Goal: Task Accomplishment & Management: Use online tool/utility

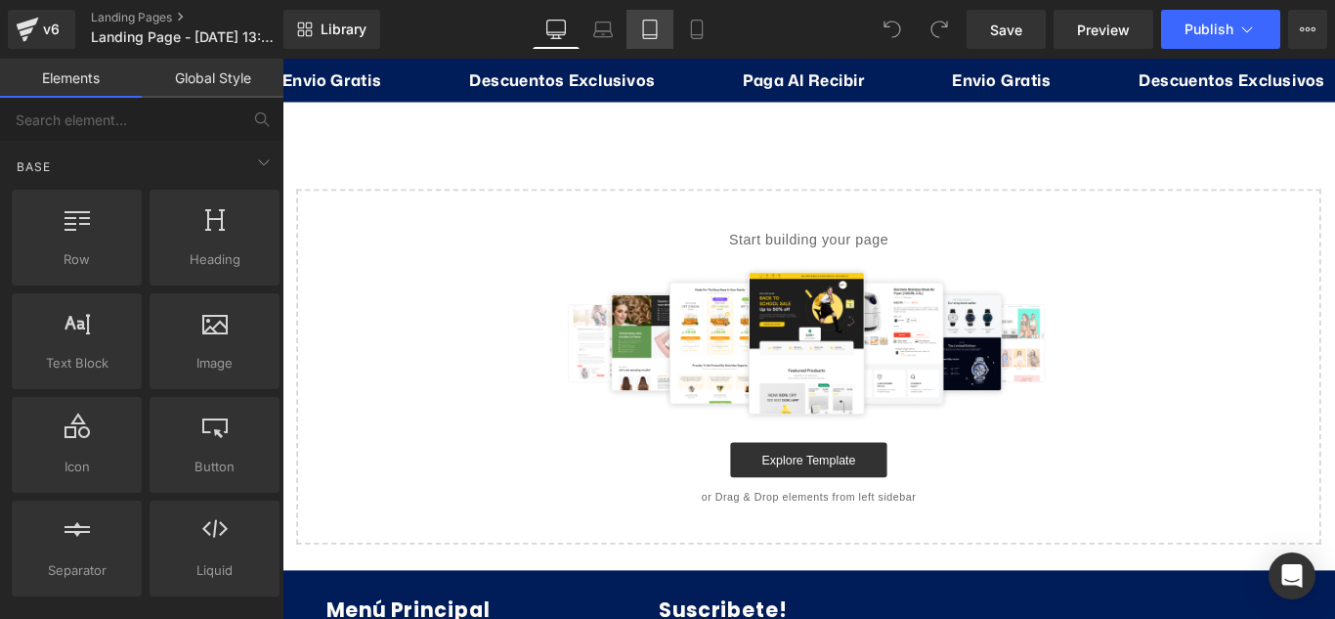
click at [657, 29] on icon at bounding box center [650, 30] width 20 height 20
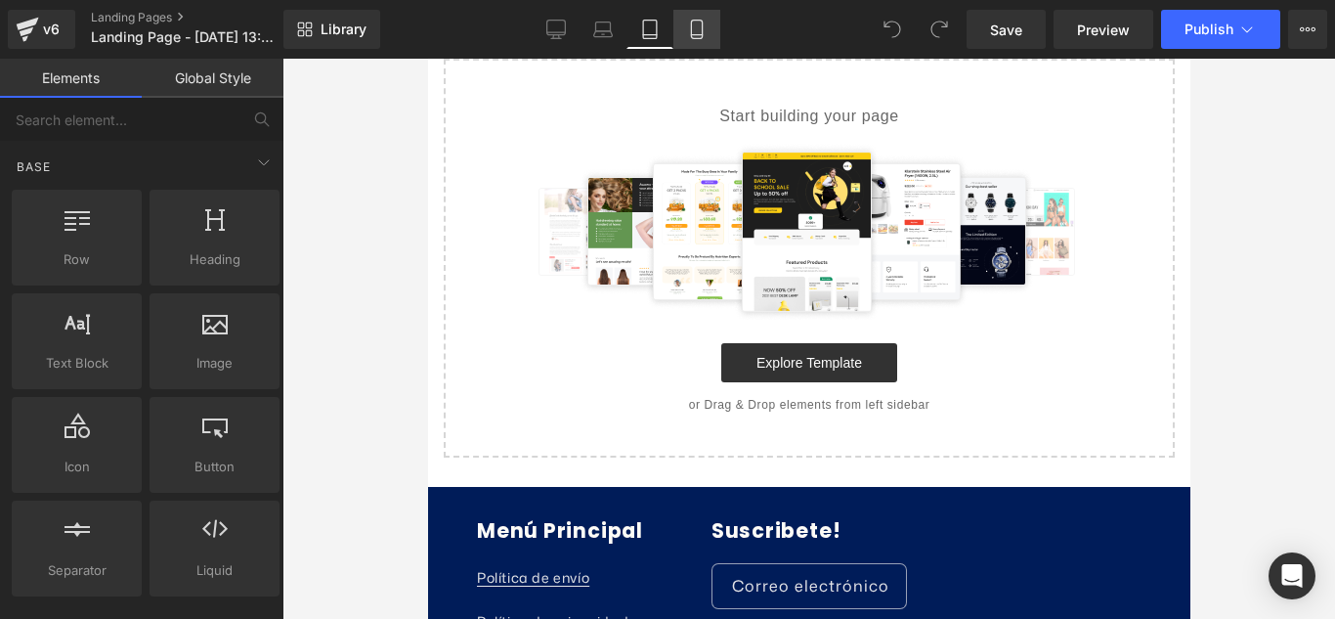
click at [699, 36] on icon at bounding box center [697, 30] width 20 height 20
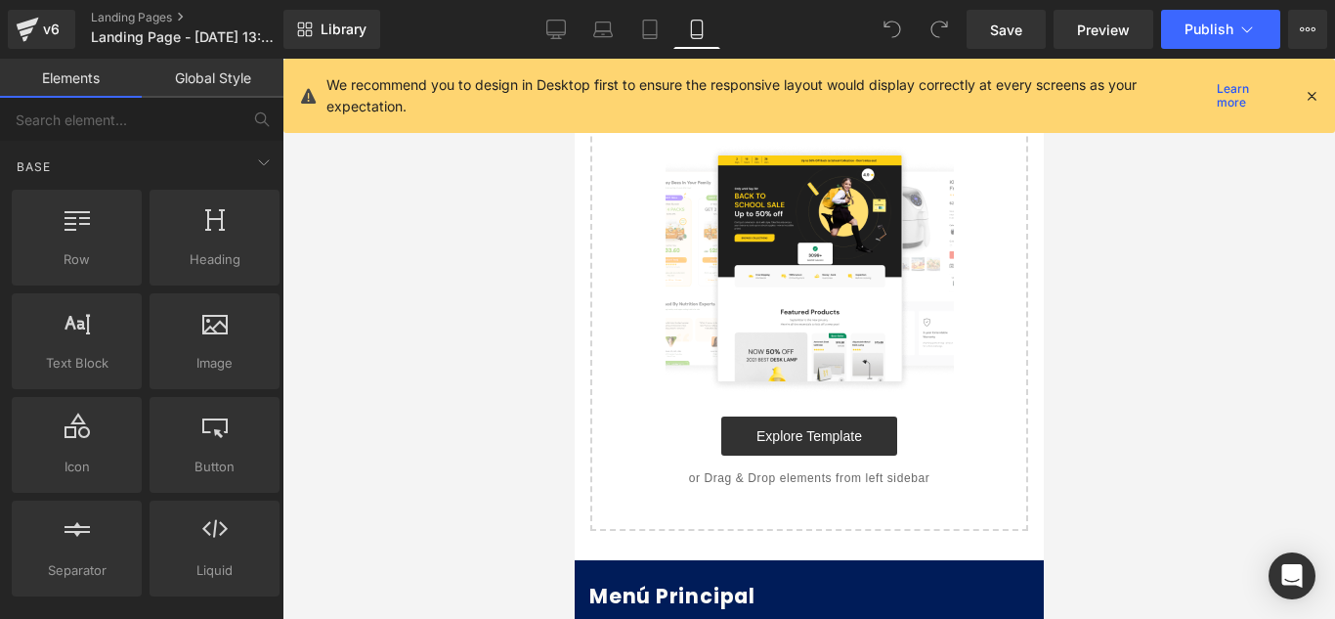
click at [1322, 89] on div "We recommend you to design in Desktop first to ensure the responsive layout wou…" at bounding box center [809, 96] width 1052 height 74
click at [1313, 97] on icon at bounding box center [1312, 96] width 18 height 18
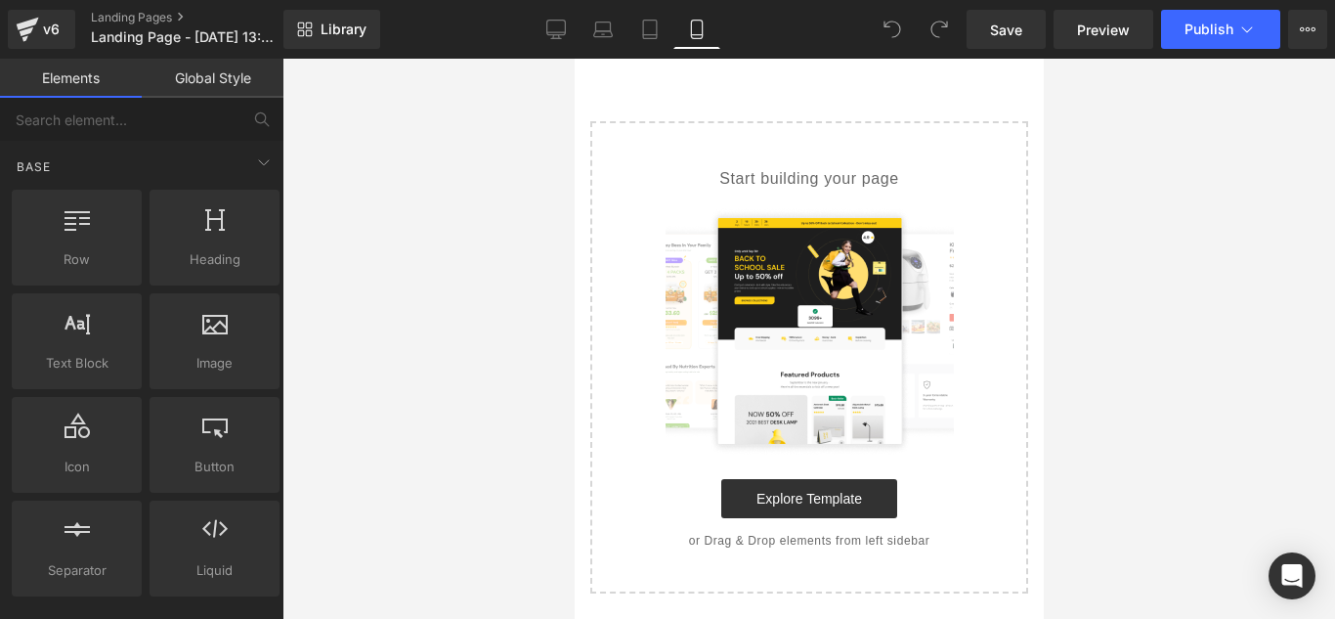
scroll to position [0, 0]
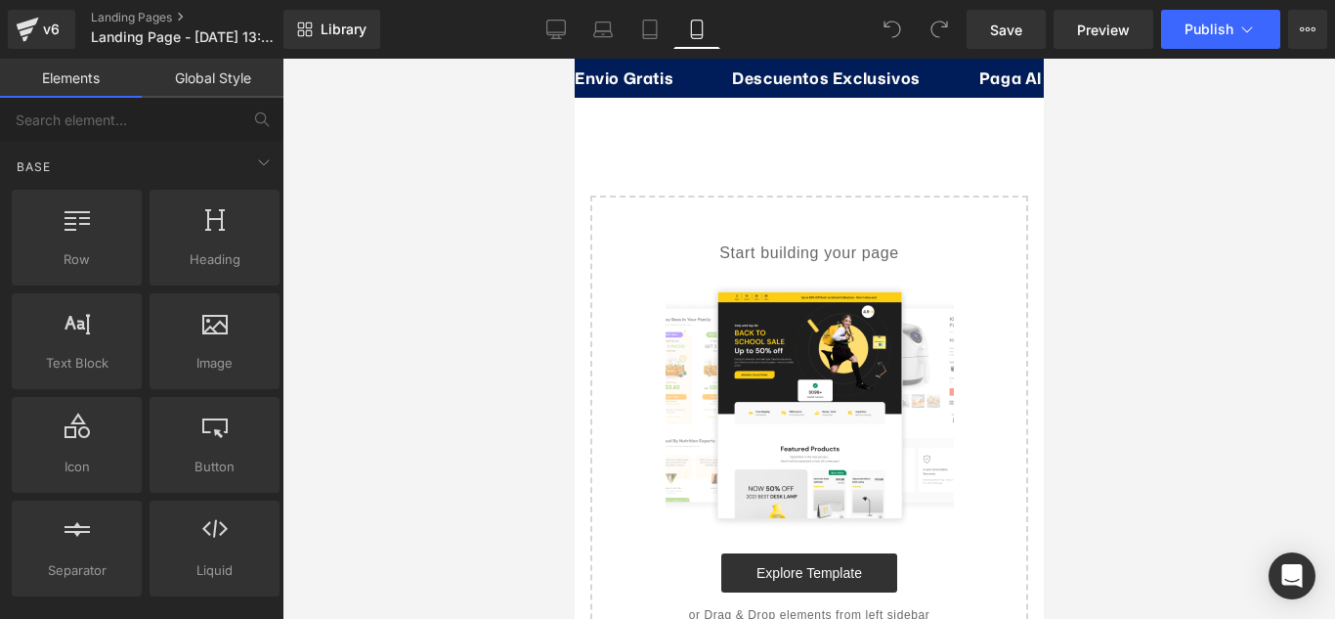
click at [767, 225] on div "Start building your page Explore Template or Drag & Drop elements from left sid…" at bounding box center [808, 431] width 434 height 468
click at [357, 26] on span "Library" at bounding box center [344, 30] width 46 height 18
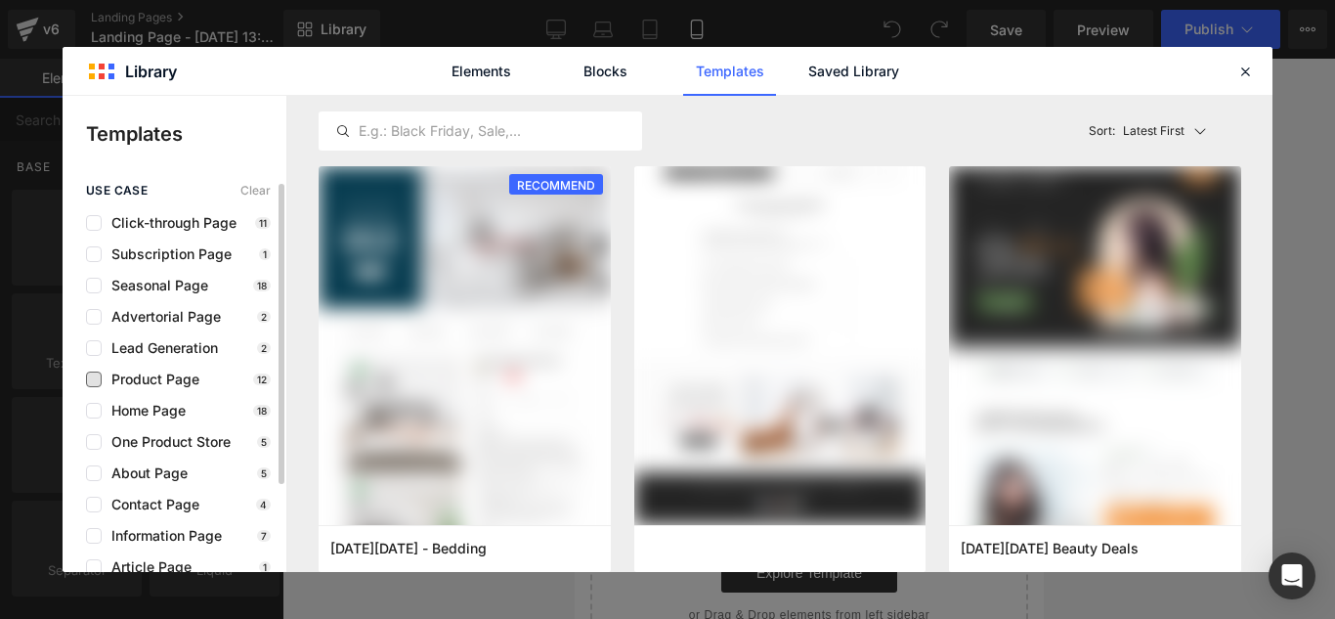
scroll to position [98, 0]
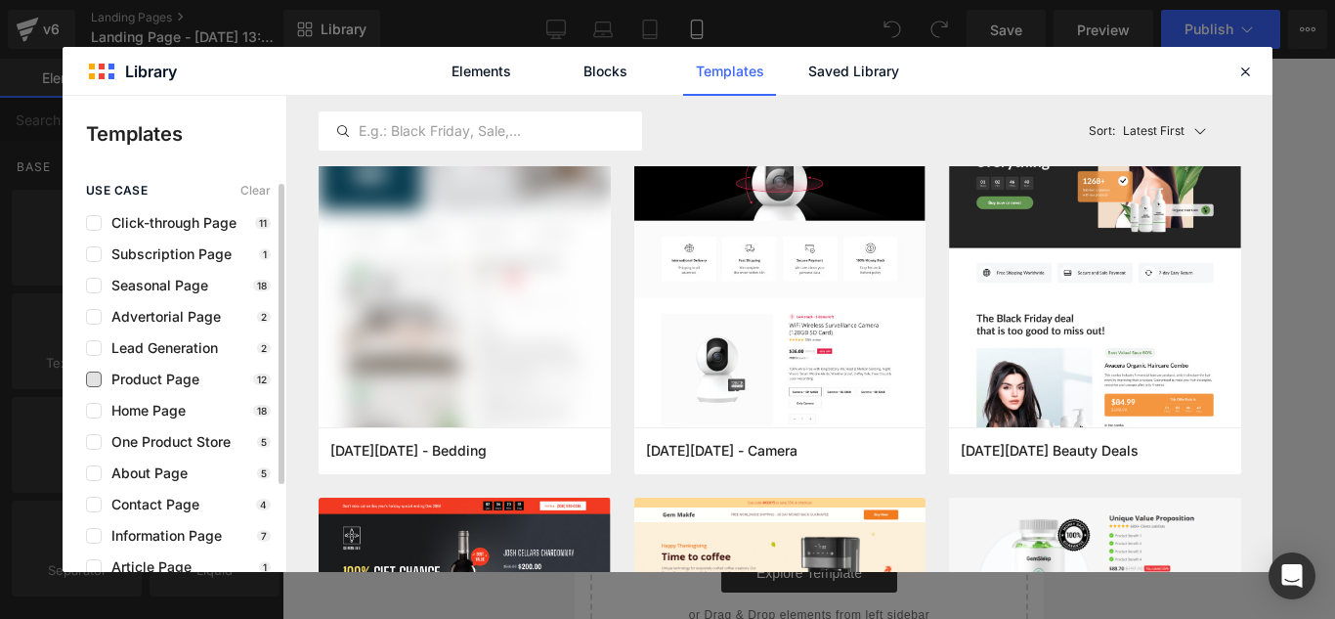
click at [188, 378] on span "Product Page" at bounding box center [151, 379] width 98 height 16
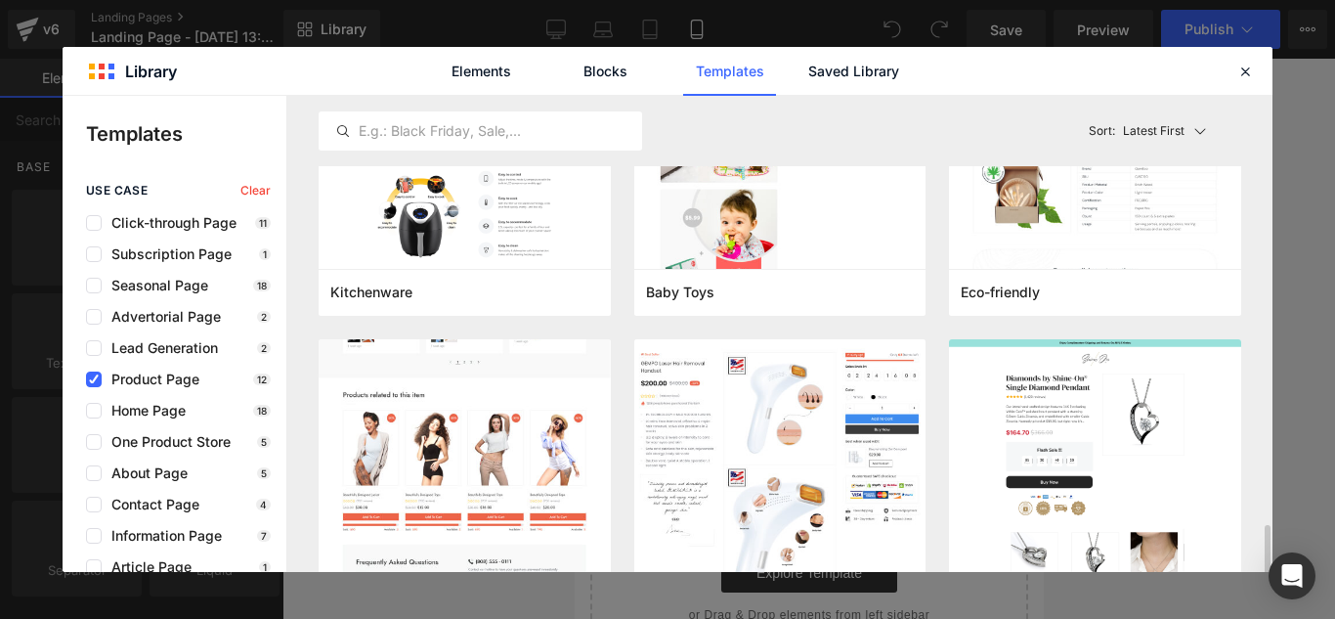
scroll to position [880, 0]
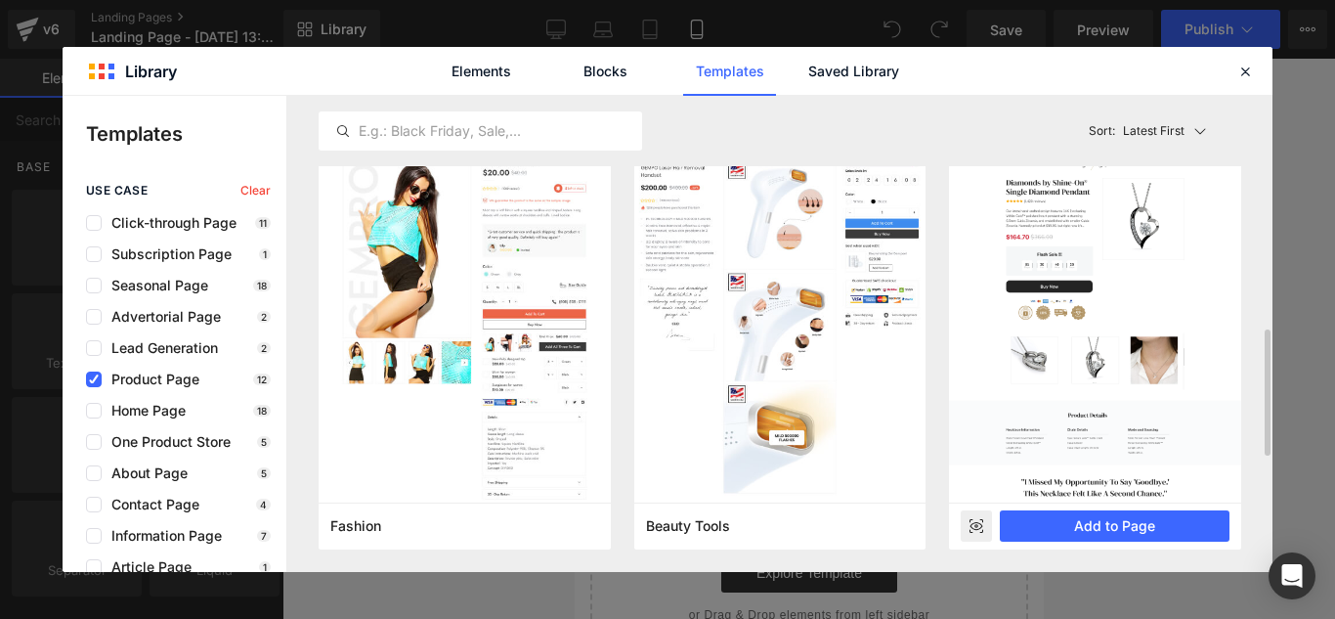
click at [1046, 306] on img at bounding box center [1095, 321] width 292 height 355
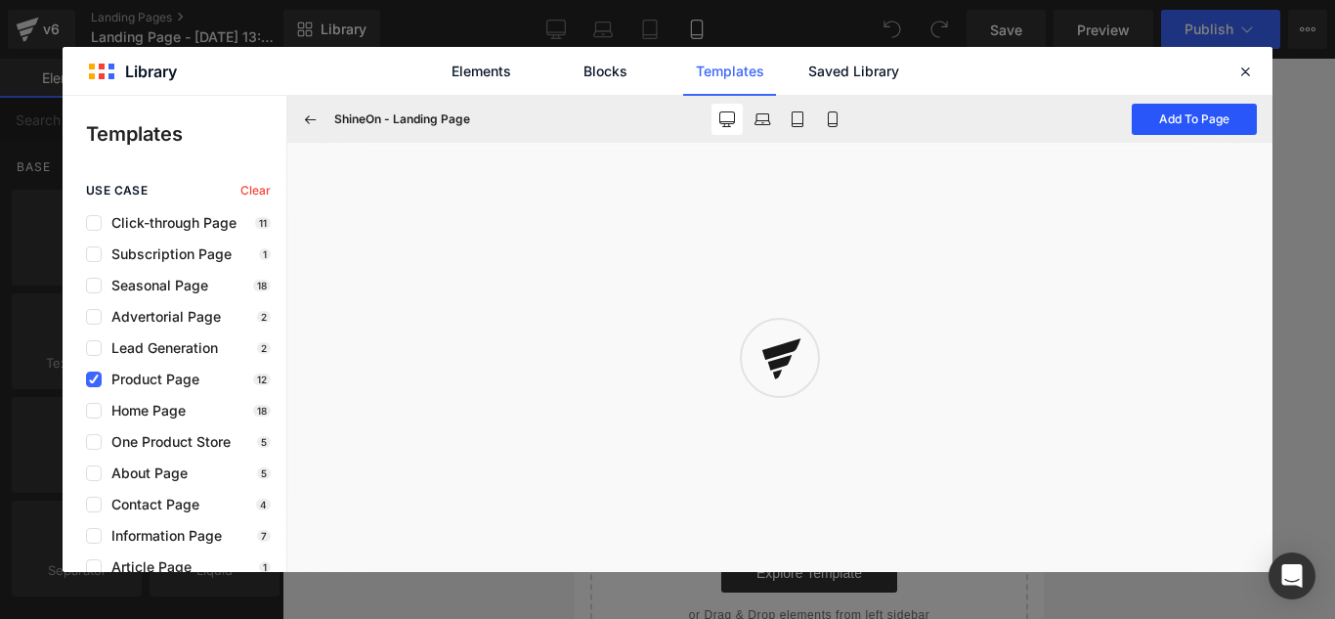
click at [1191, 116] on button "Add To Page" at bounding box center [1194, 119] width 125 height 31
click at [1191, 116] on div at bounding box center [809, 339] width 1053 height 560
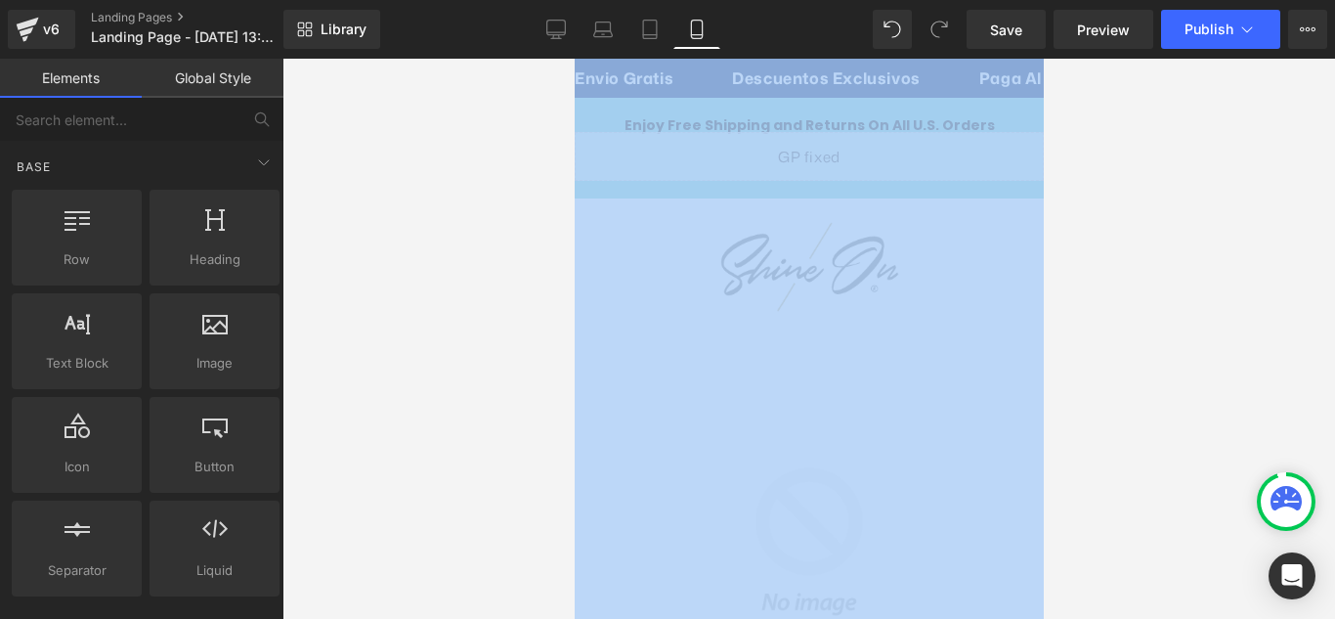
click at [1222, 265] on div at bounding box center [809, 339] width 1053 height 560
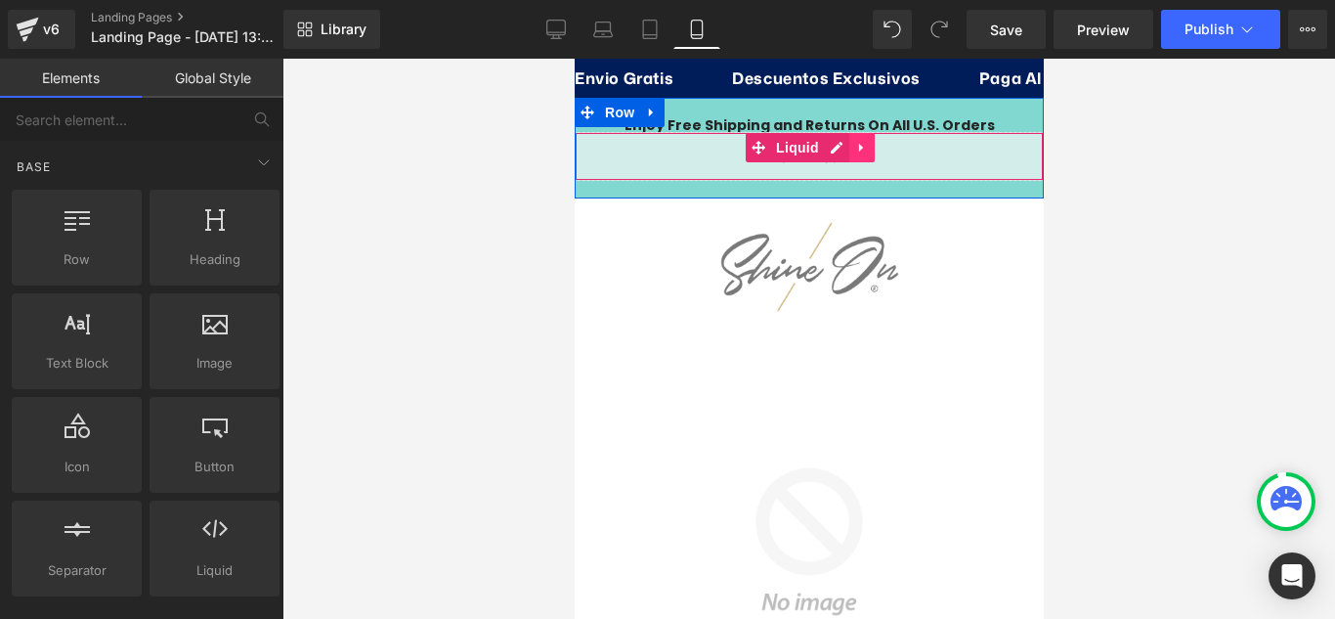
click at [854, 142] on icon at bounding box center [861, 148] width 14 height 15
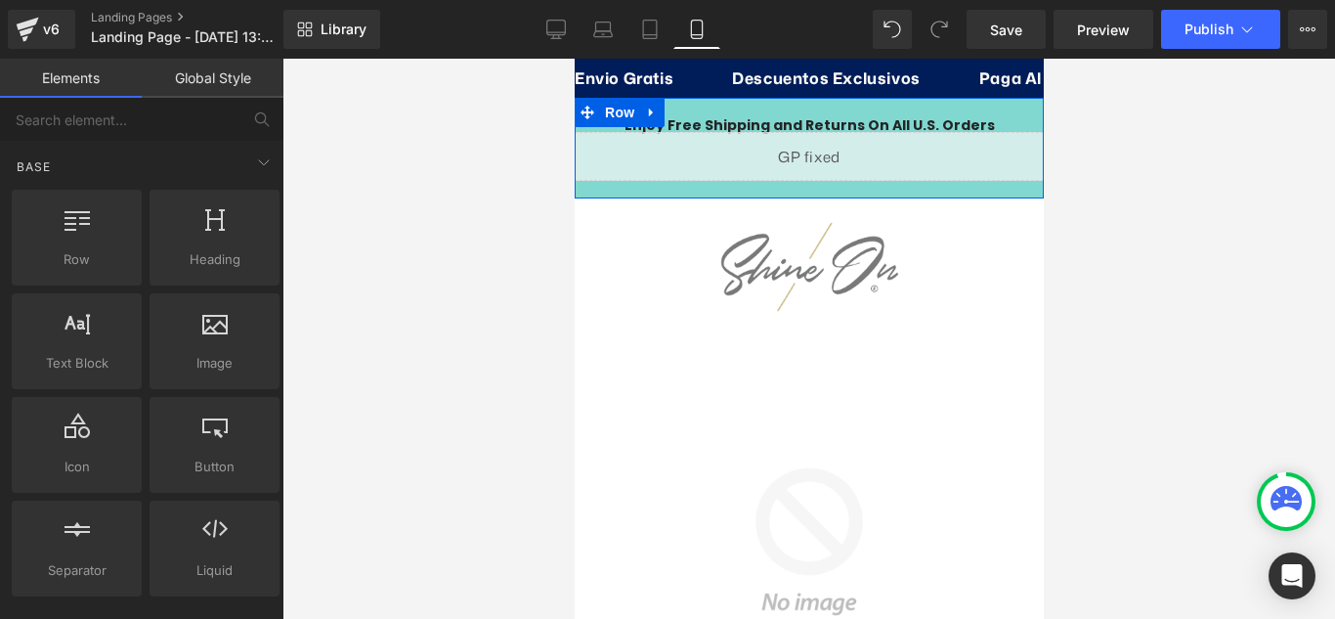
click at [891, 110] on div "Enjoy Free Shipping and Returns On All U.S. Orders Heading Liquid Row" at bounding box center [808, 148] width 469 height 101
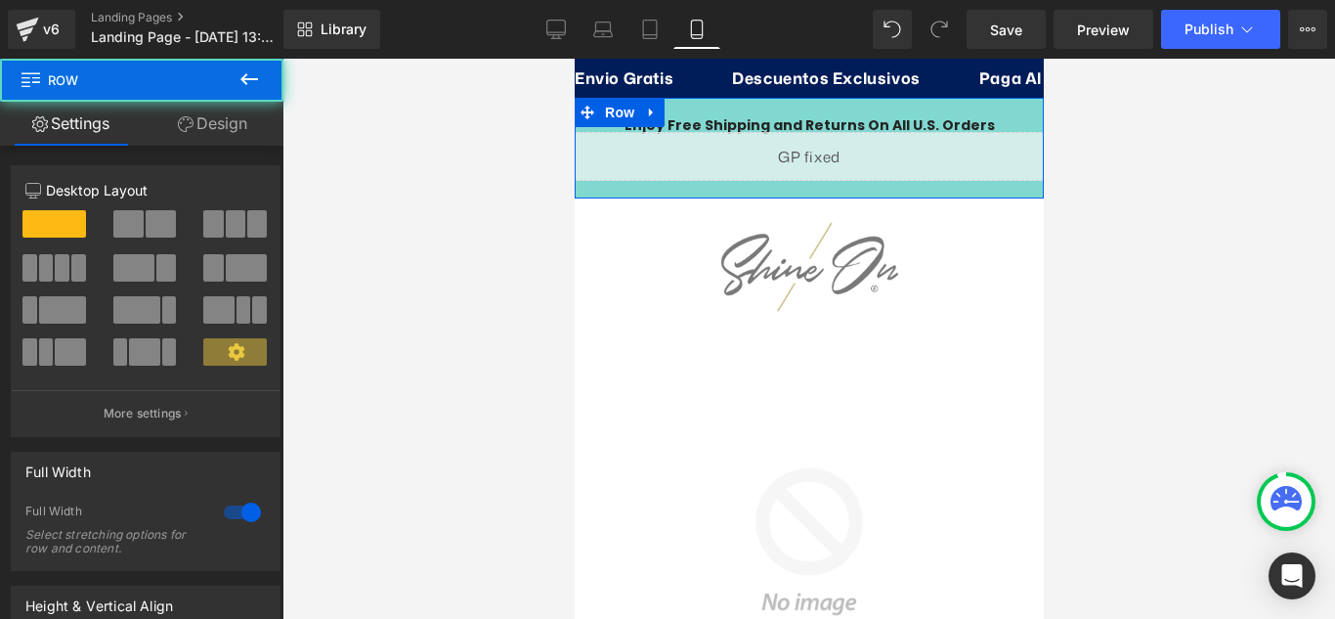
click at [903, 114] on div "Enjoy Free Shipping and Returns On All U.S. Orders Heading Liquid Row" at bounding box center [808, 148] width 469 height 101
click at [903, 123] on strong "Enjoy Free Shipping and Returns On All U.S. Orders" at bounding box center [809, 125] width 370 height 20
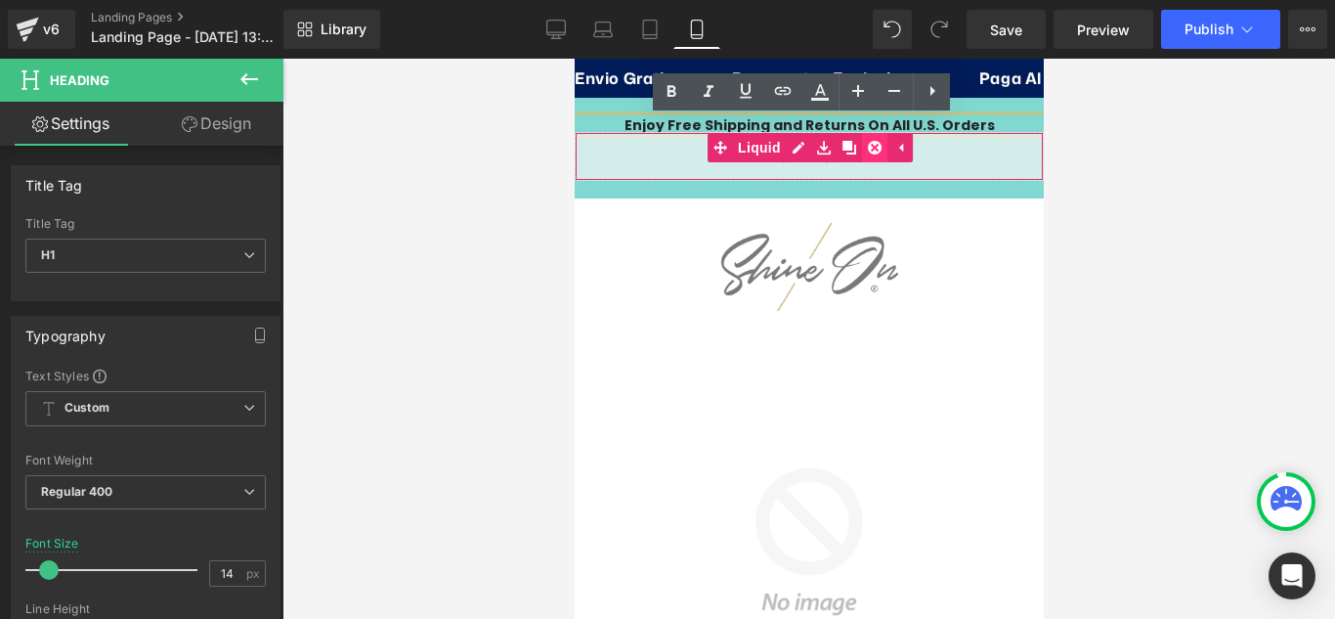
click at [868, 151] on icon at bounding box center [874, 148] width 14 height 14
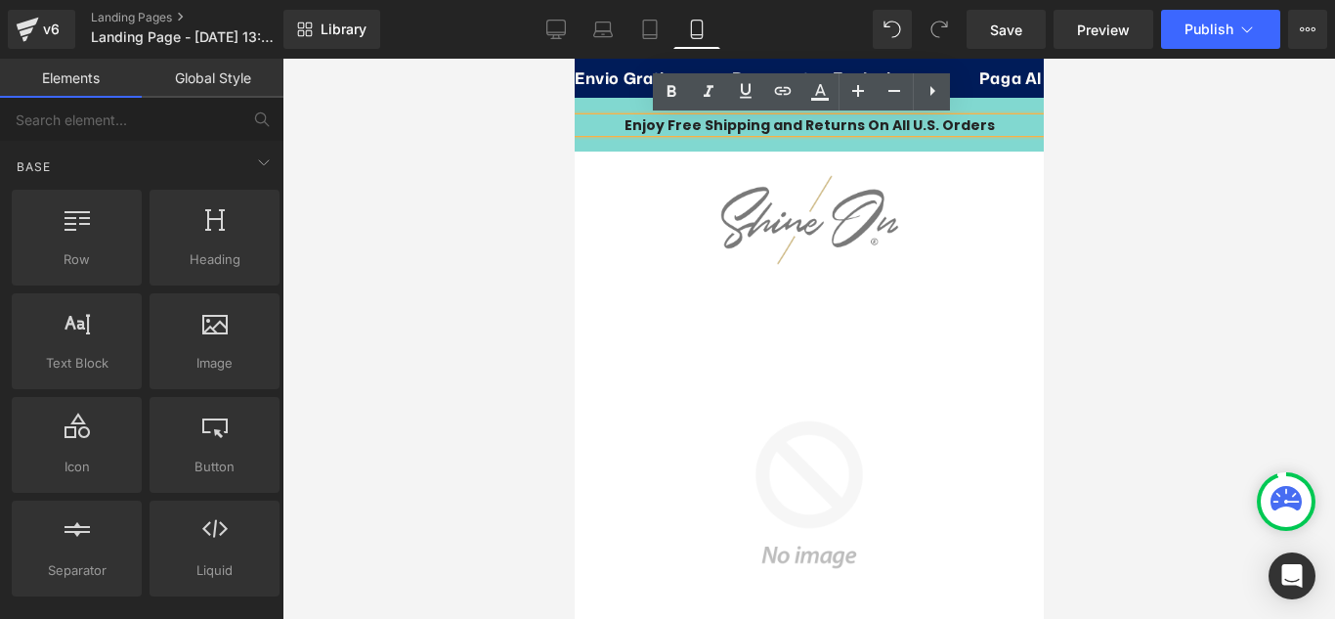
click at [574, 59] on div at bounding box center [574, 59] width 0 height 0
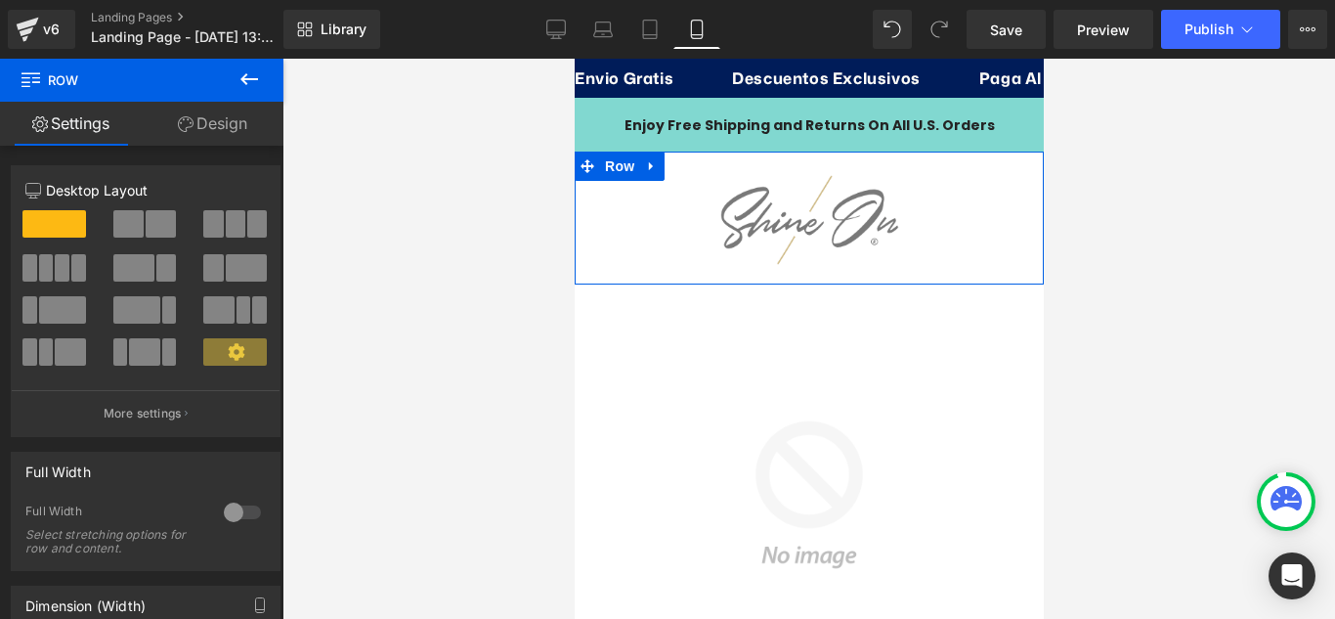
click at [1016, 201] on div "Image" at bounding box center [808, 226] width 469 height 90
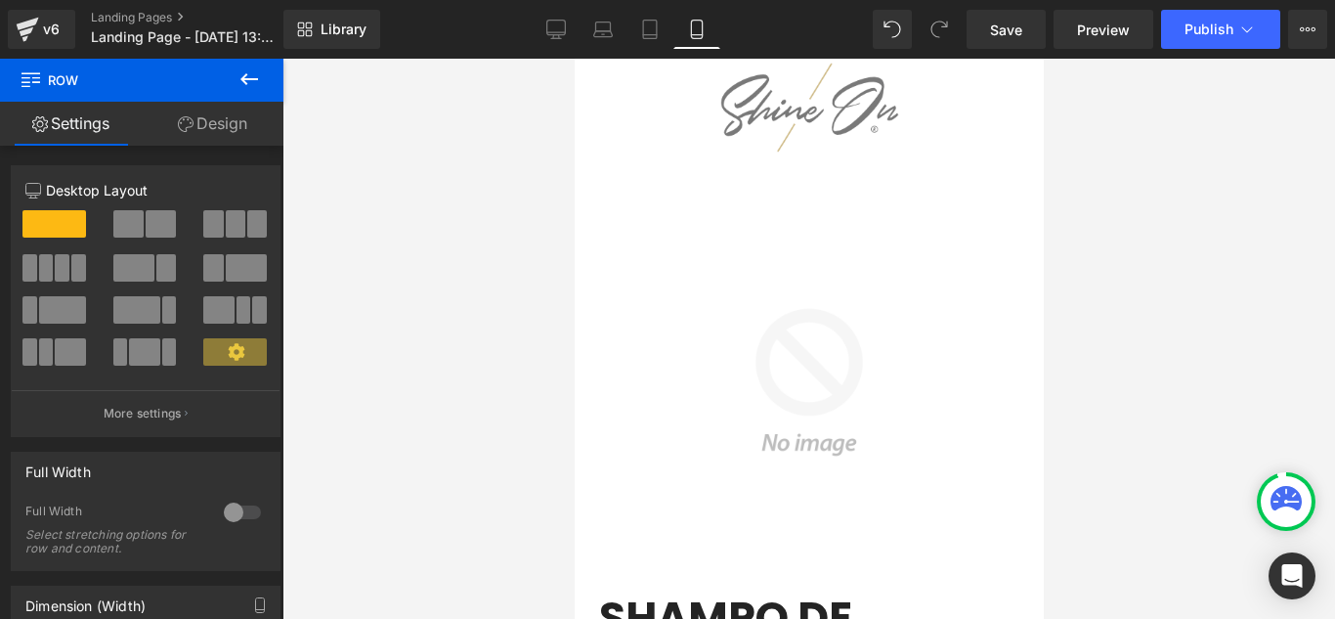
scroll to position [98, 0]
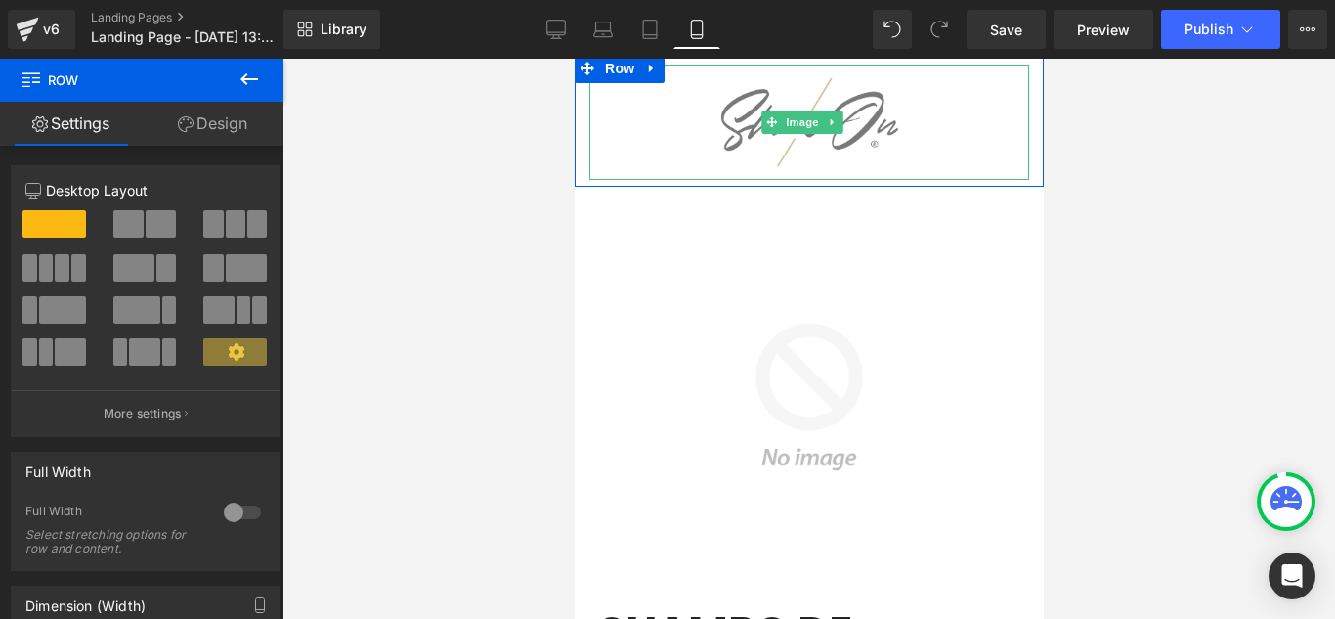
click at [948, 127] on div at bounding box center [808, 122] width 440 height 115
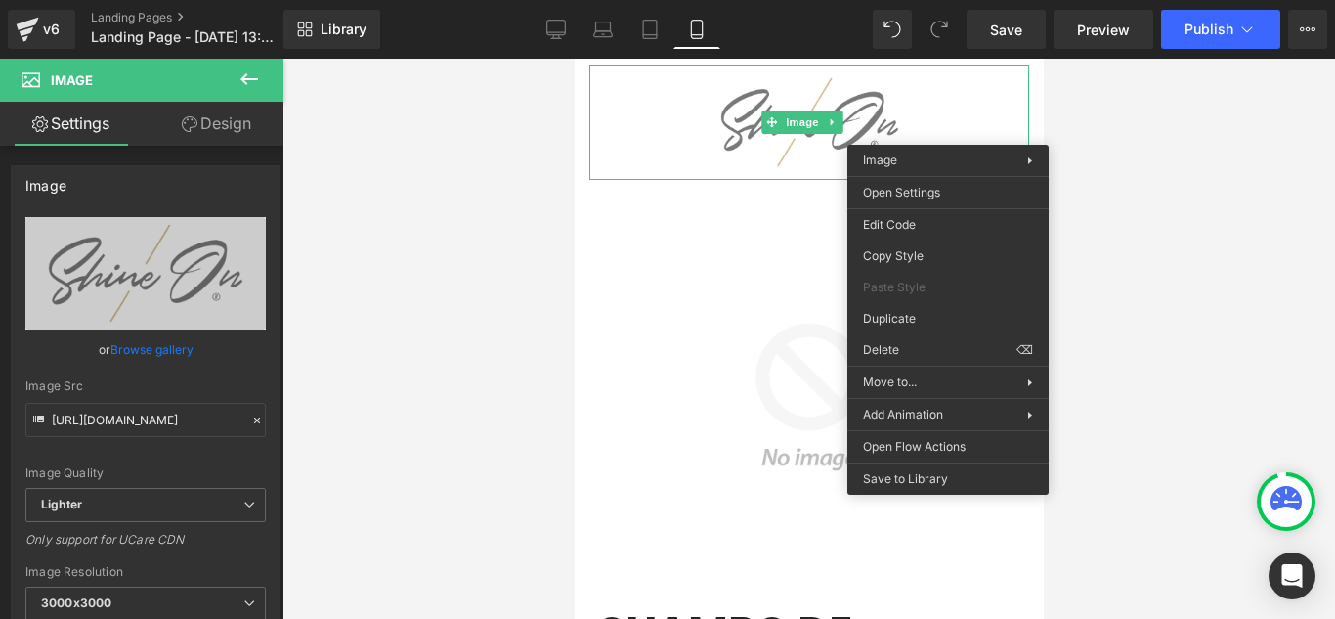
drag, startPoint x: 1483, startPoint y: 408, endPoint x: 909, endPoint y: 349, distance: 576.8
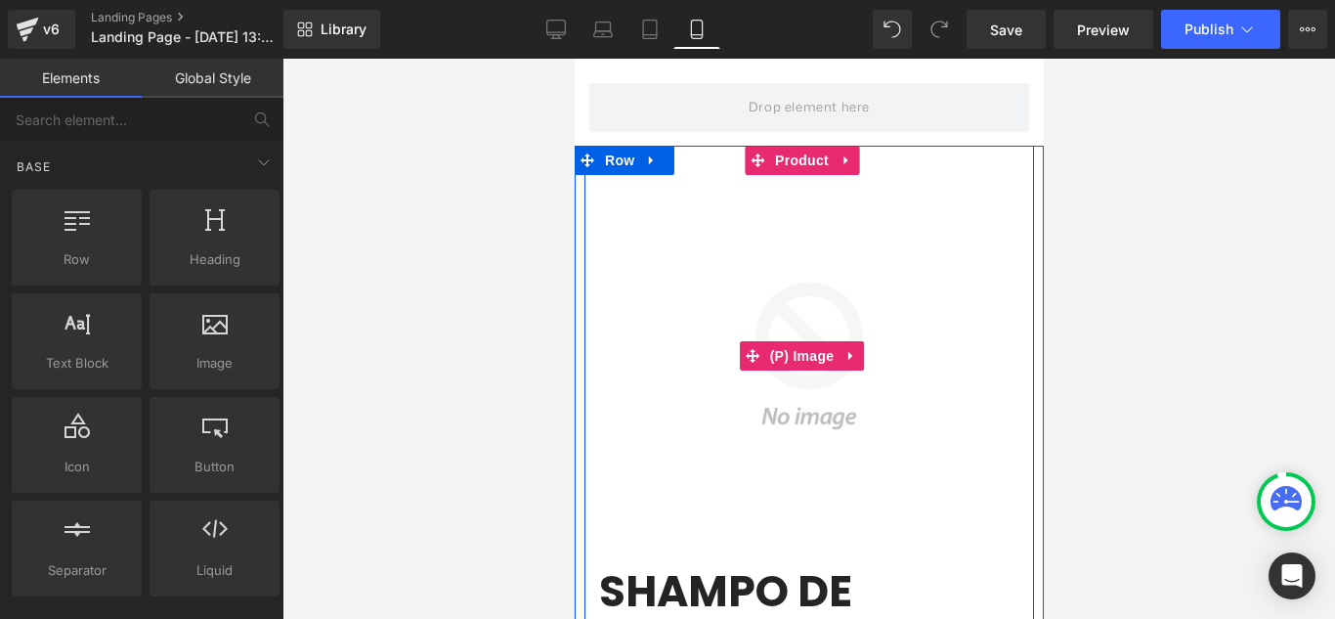
click at [798, 267] on img at bounding box center [808, 356] width 420 height 420
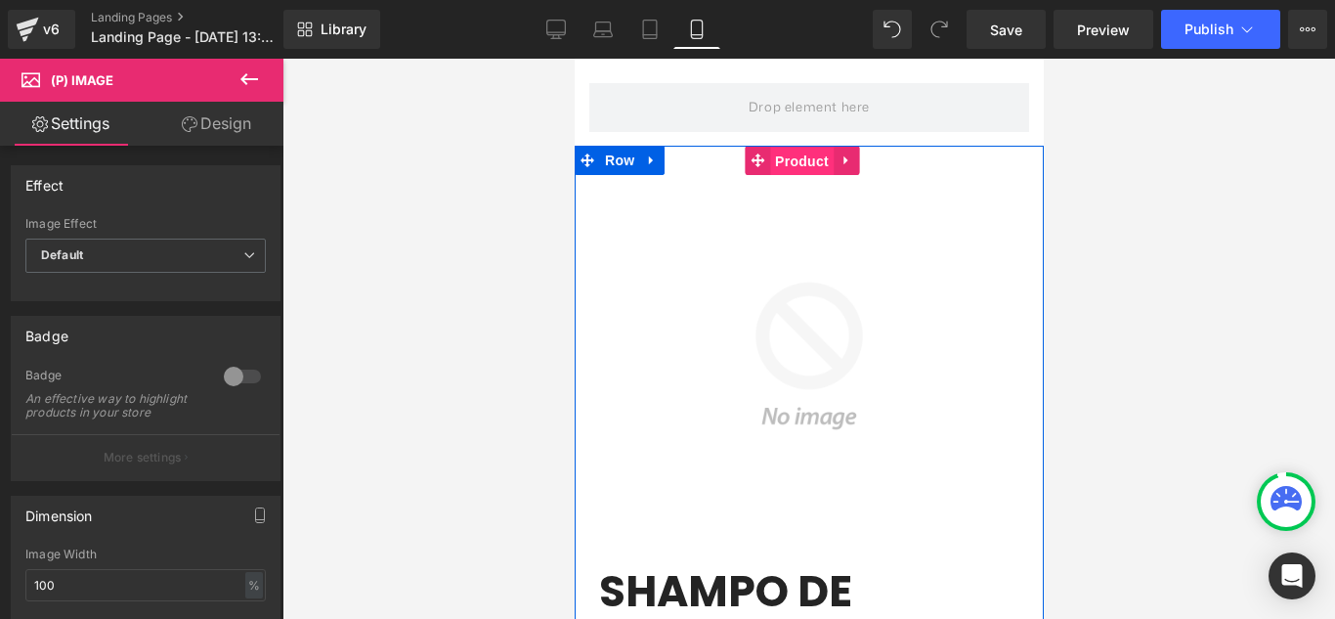
click at [795, 161] on span "Product" at bounding box center [801, 161] width 64 height 29
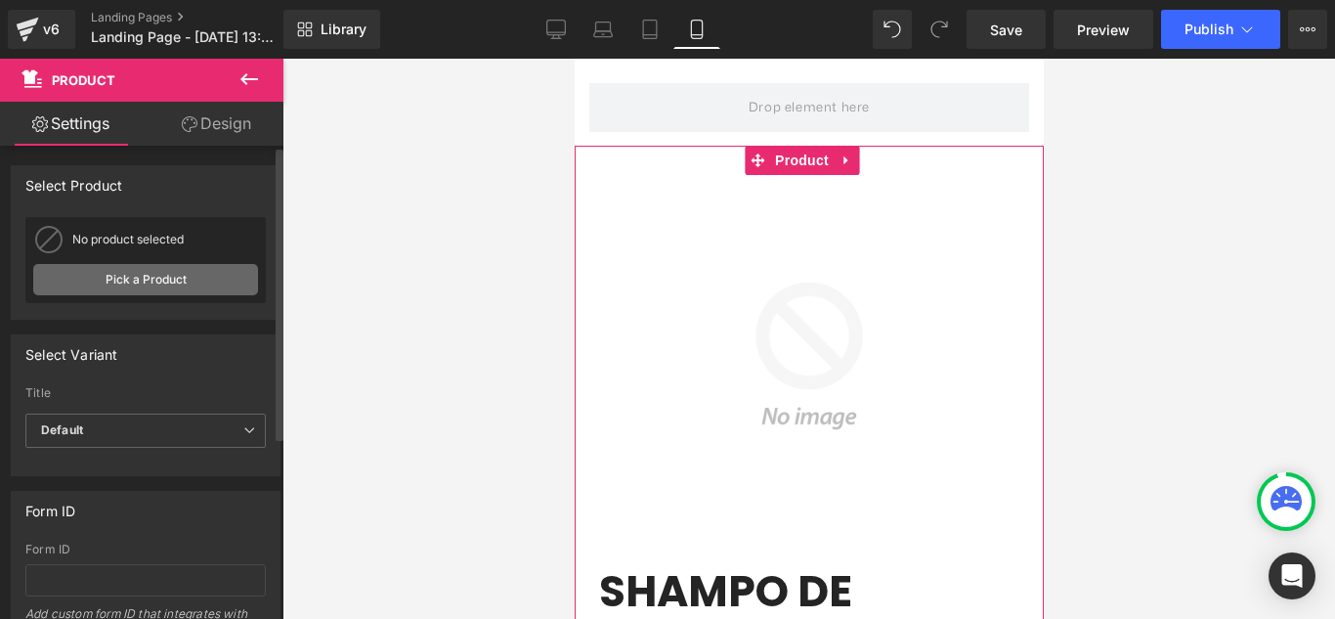
click at [139, 277] on link "Pick a Product" at bounding box center [145, 279] width 225 height 31
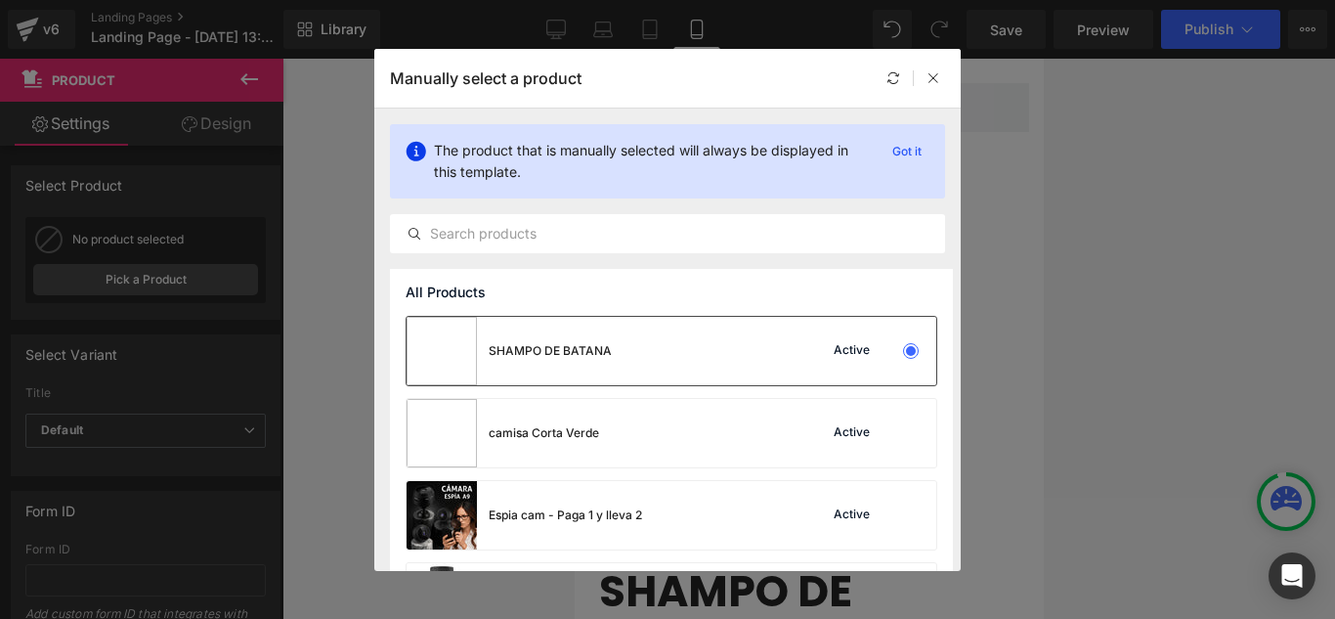
click at [577, 359] on div "SHAMPO DE BATANA" at bounding box center [550, 351] width 123 height 18
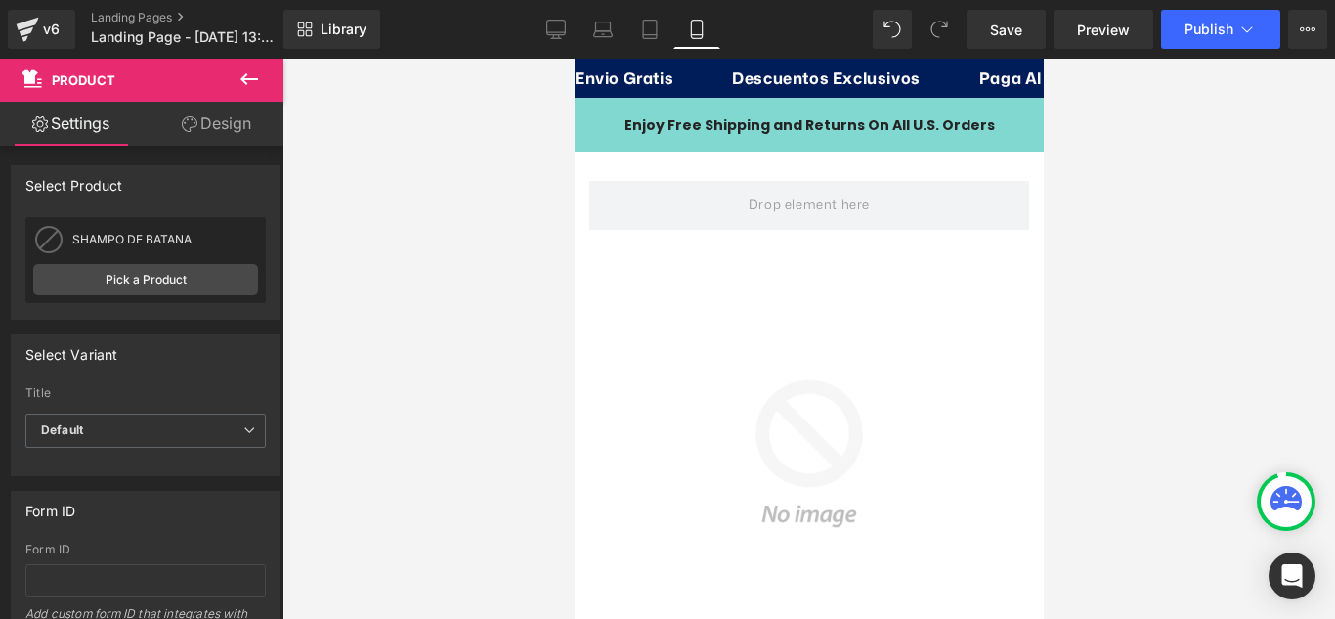
click at [801, 391] on img at bounding box center [808, 453] width 420 height 420
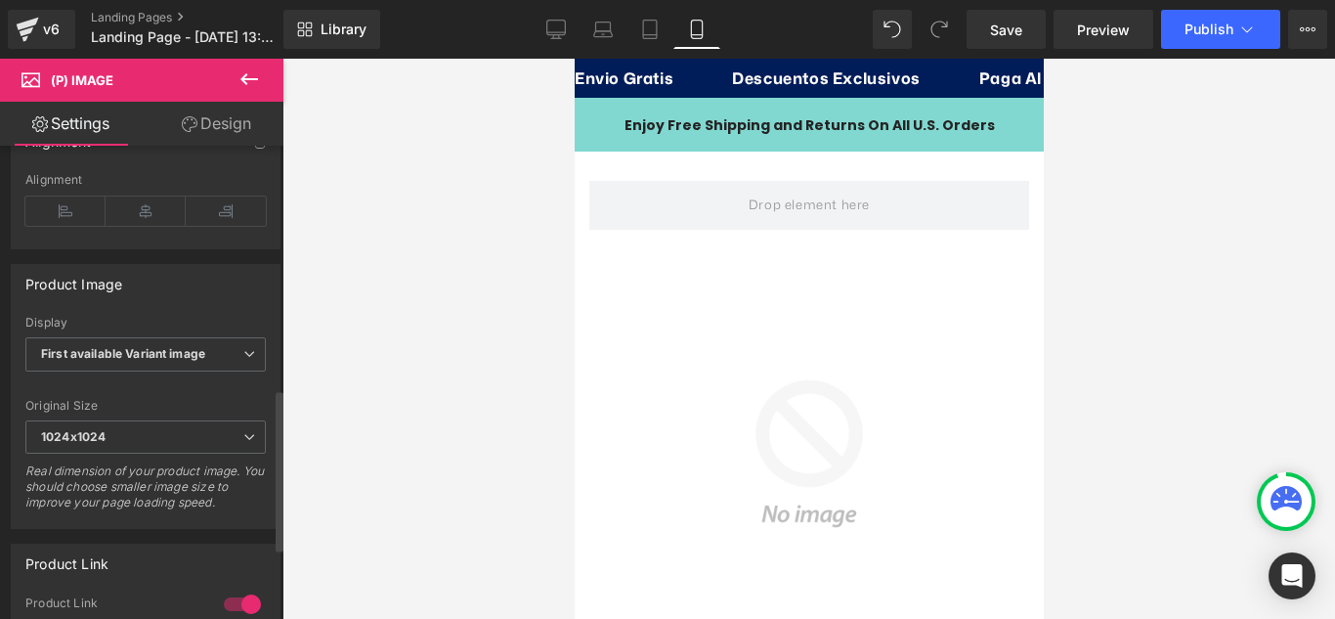
scroll to position [587, 0]
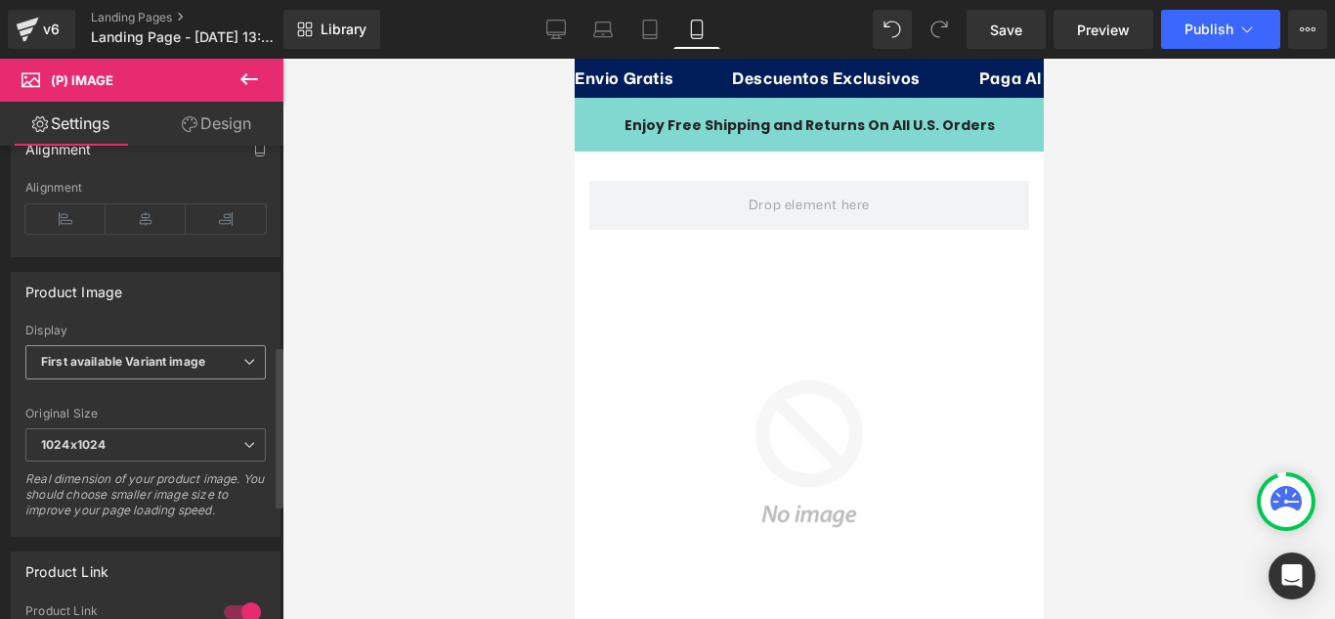
click at [141, 369] on b "First available Variant image" at bounding box center [123, 361] width 164 height 15
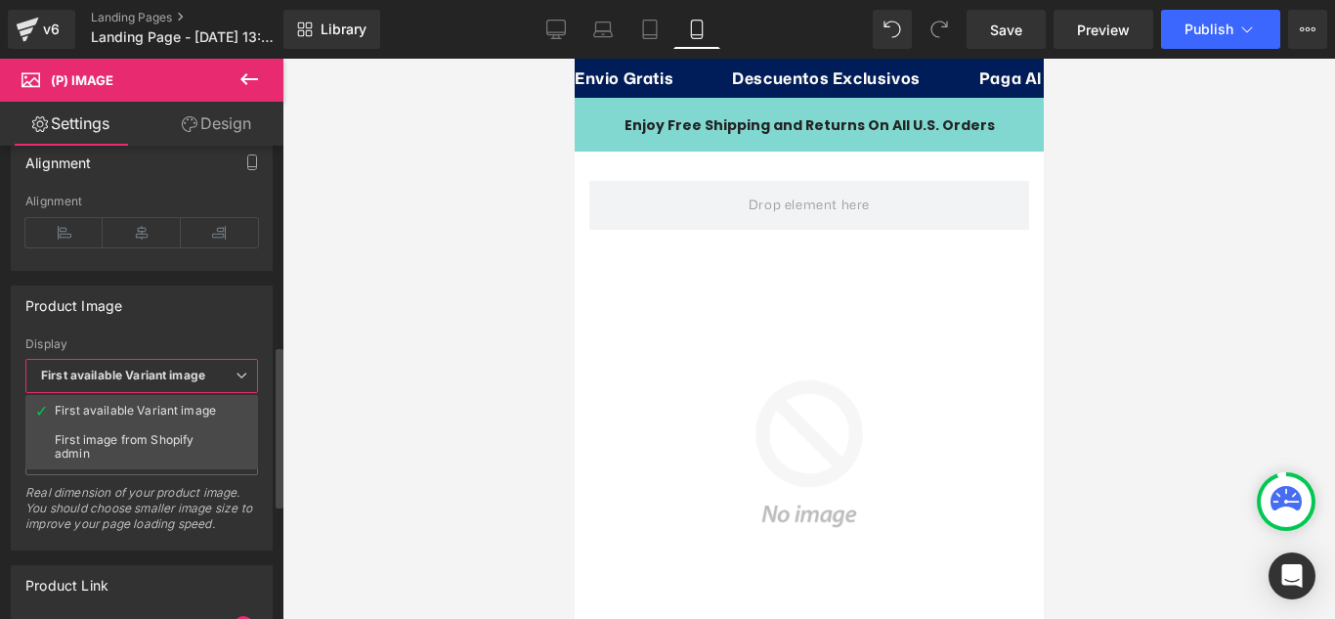
click at [141, 376] on b "First available Variant image" at bounding box center [123, 375] width 164 height 15
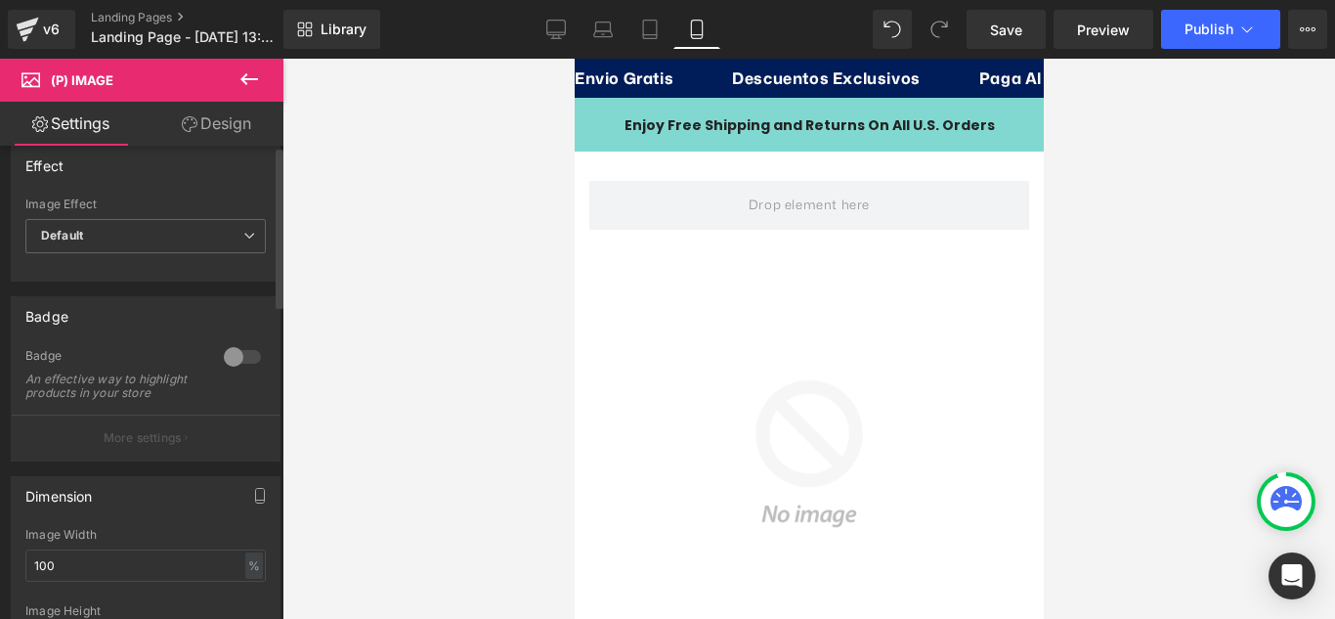
scroll to position [0, 0]
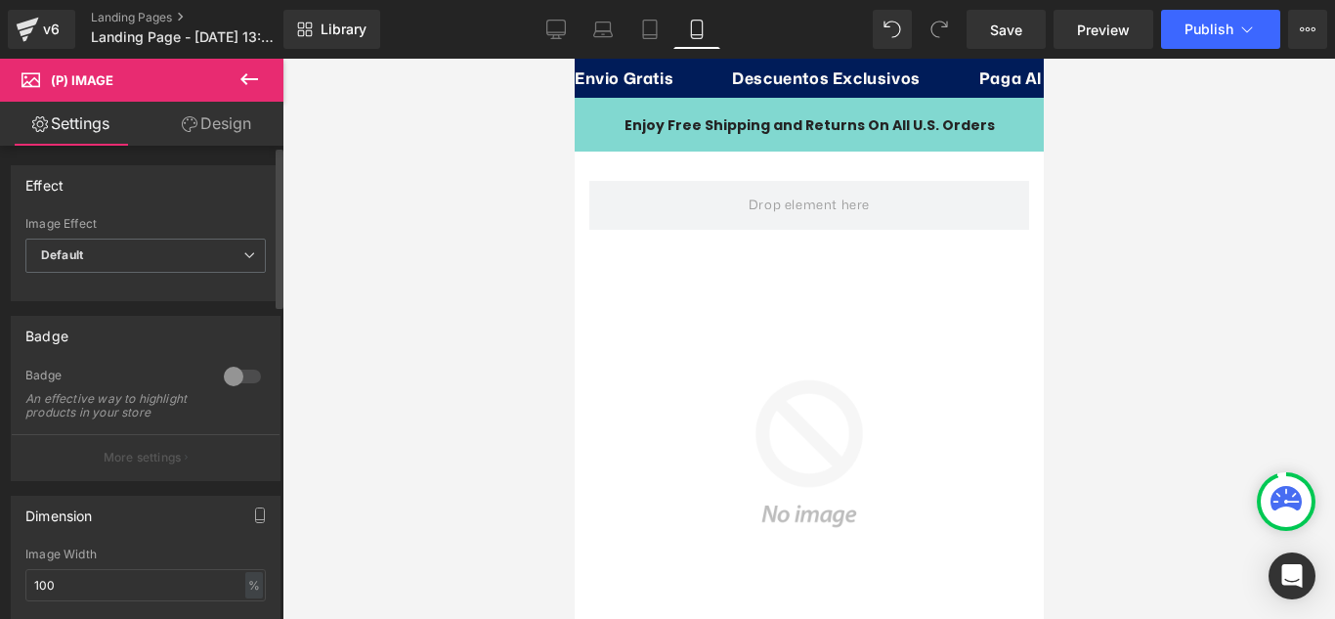
click at [221, 374] on div at bounding box center [242, 376] width 47 height 31
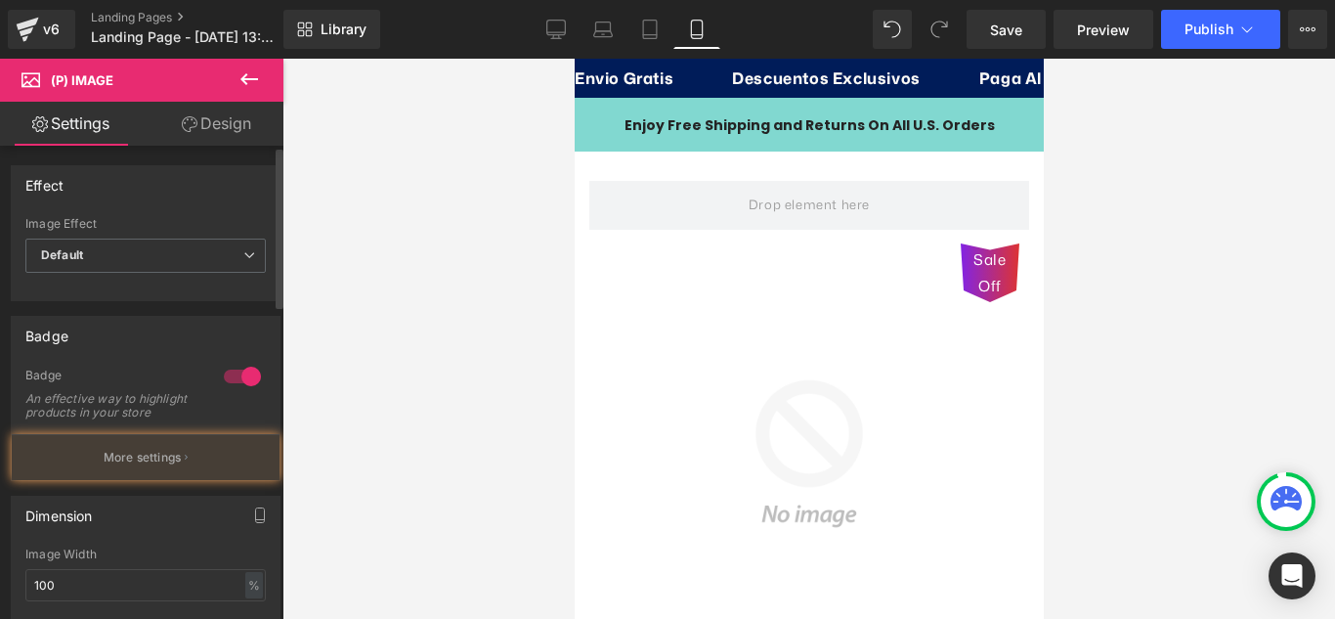
click at [234, 379] on div at bounding box center [242, 376] width 47 height 31
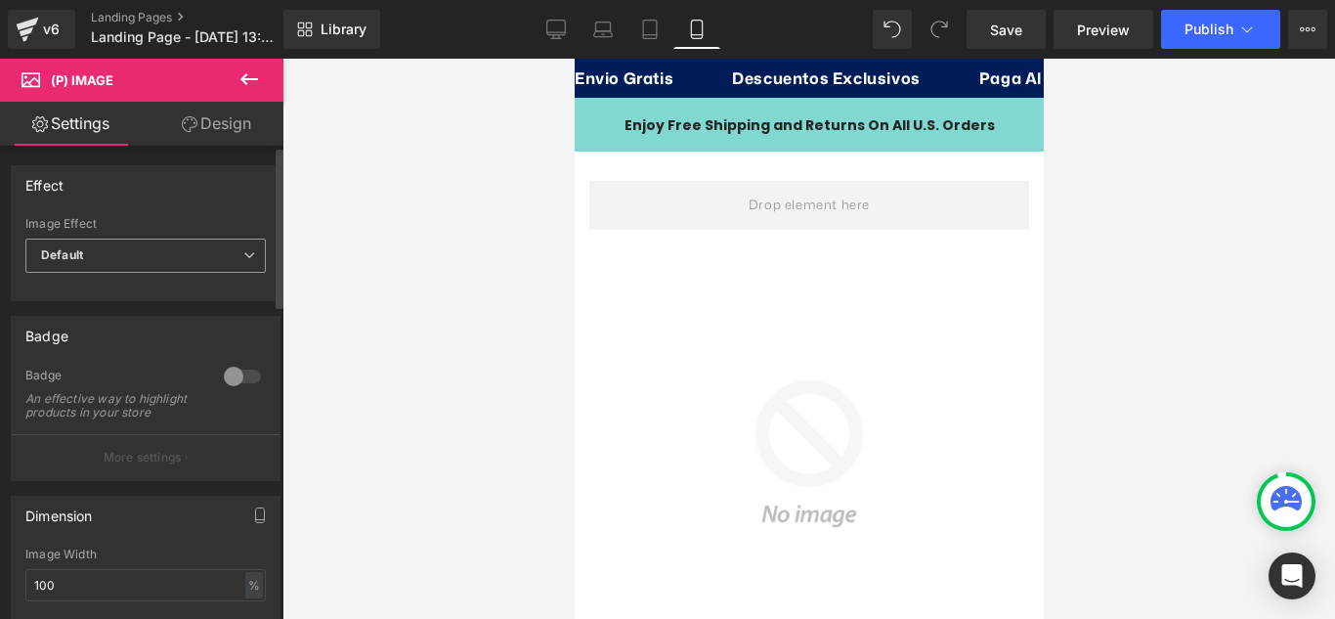
click at [234, 256] on span "Default" at bounding box center [145, 256] width 240 height 34
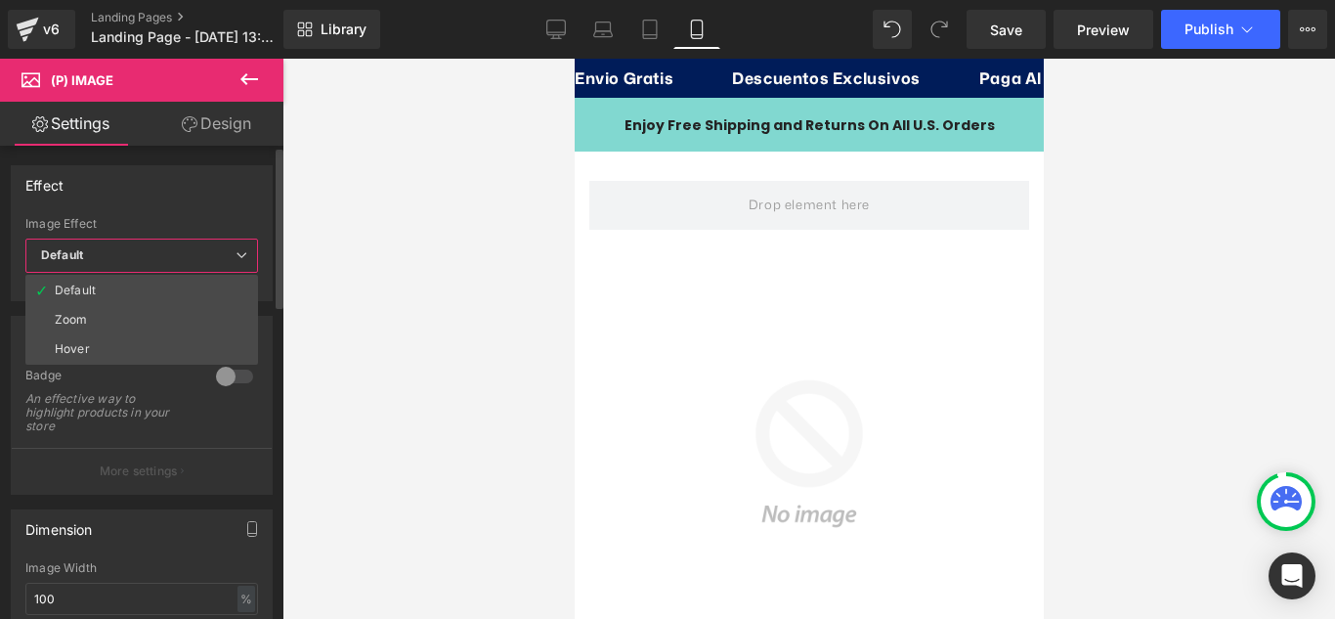
click at [234, 256] on span "Default" at bounding box center [141, 256] width 233 height 34
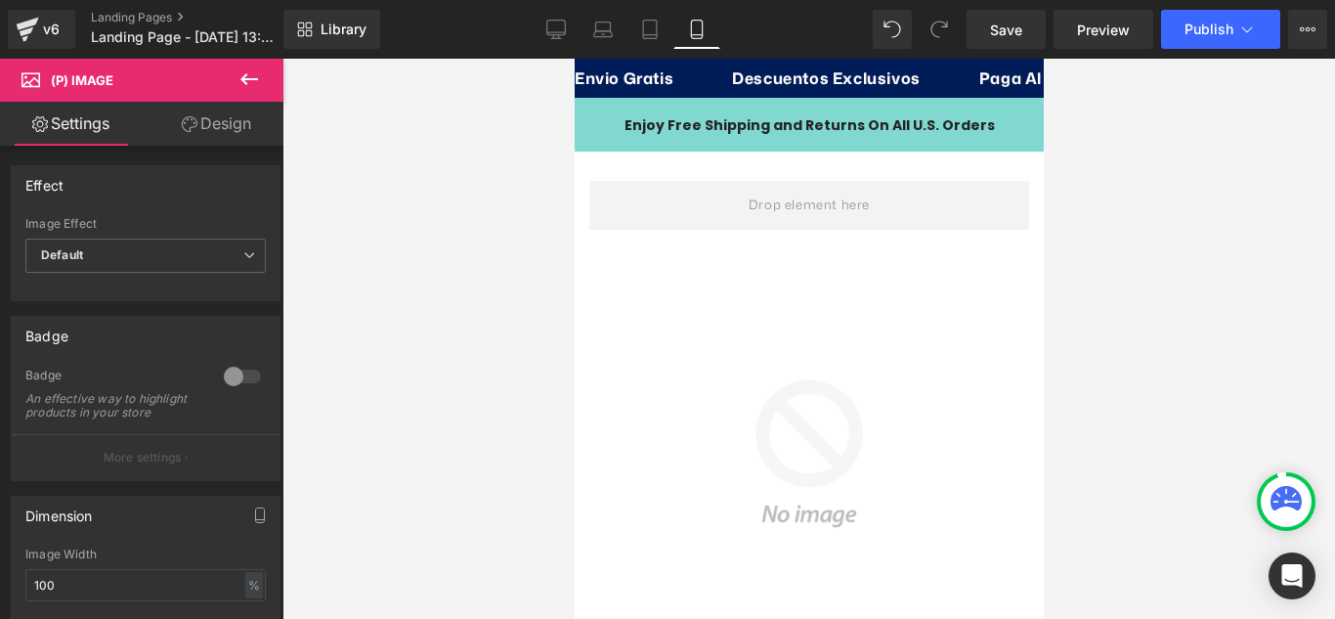
click at [228, 136] on link "Design" at bounding box center [217, 124] width 142 height 44
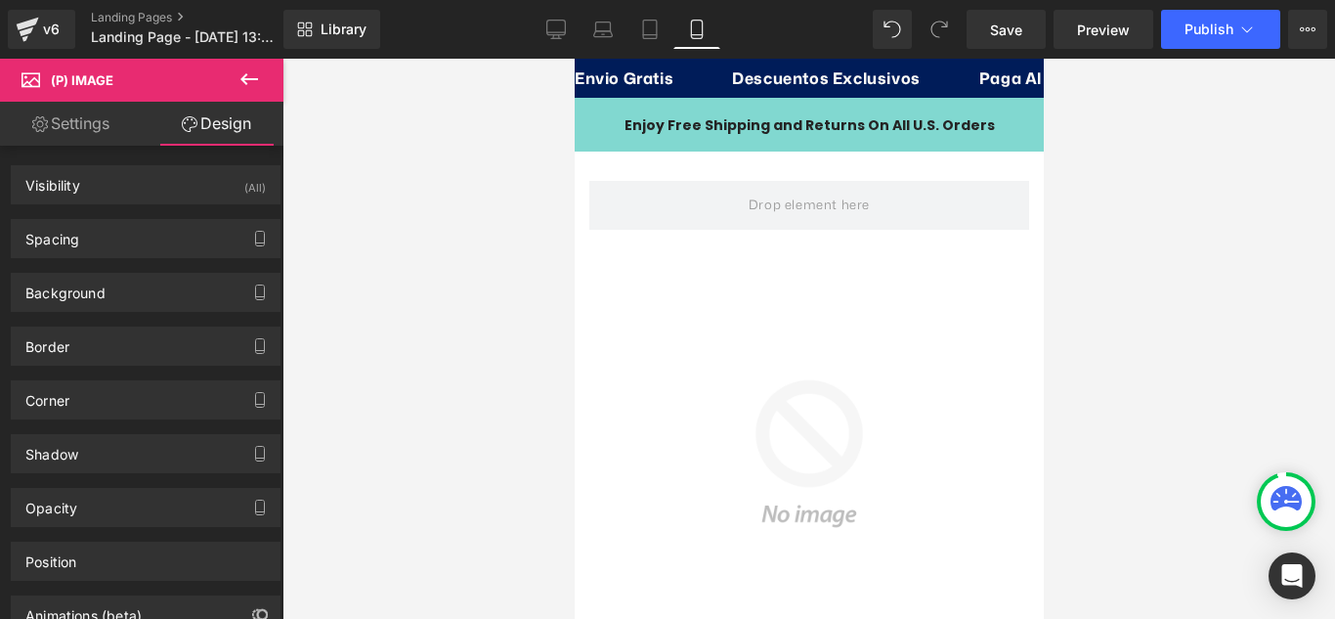
type input "0"
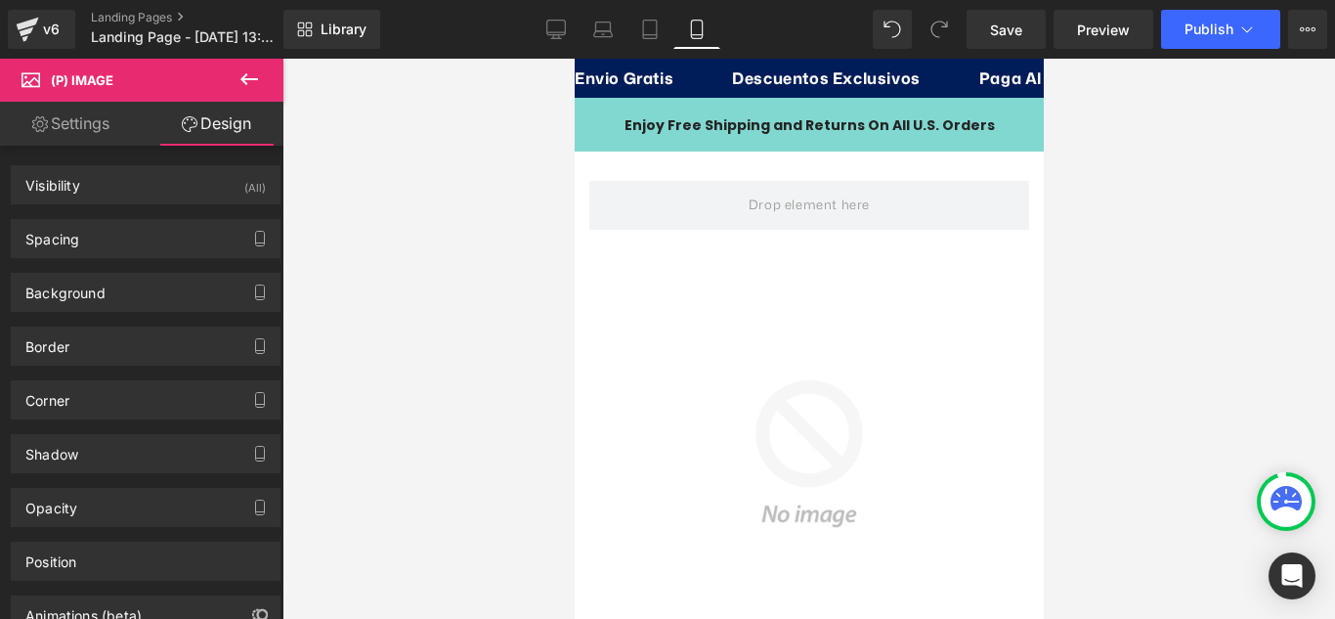
type input "0"
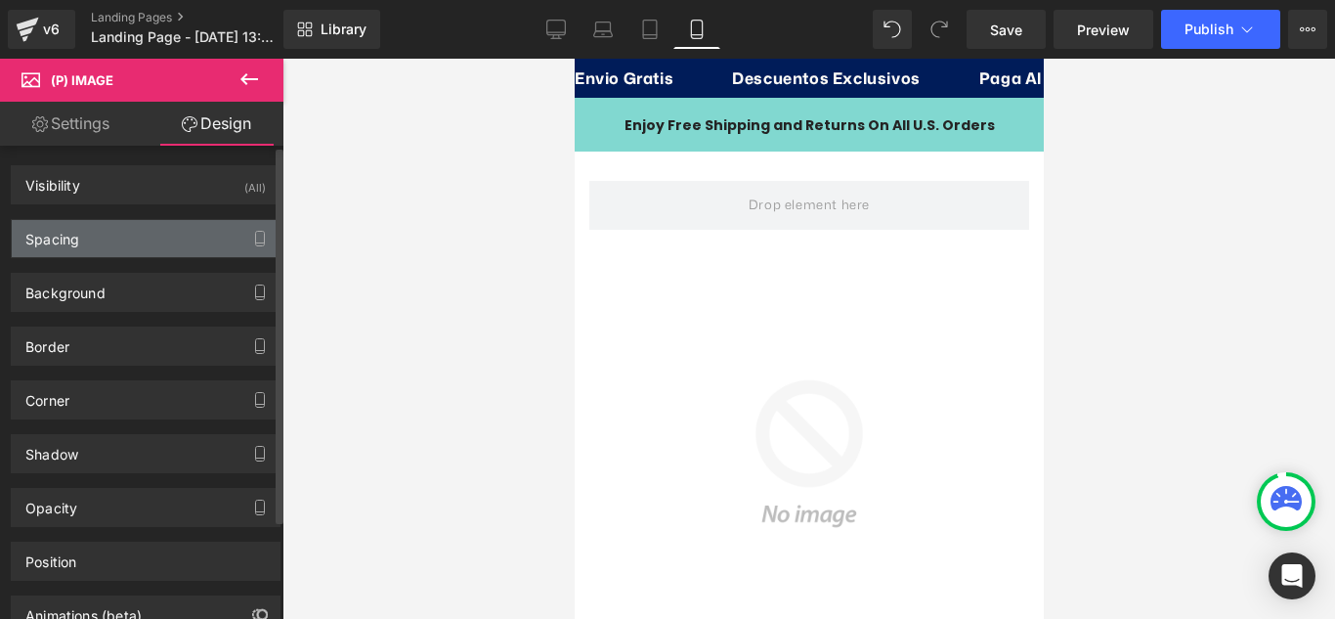
click at [208, 239] on div "Spacing" at bounding box center [146, 238] width 268 height 37
